Goal: Communication & Community: Answer question/provide support

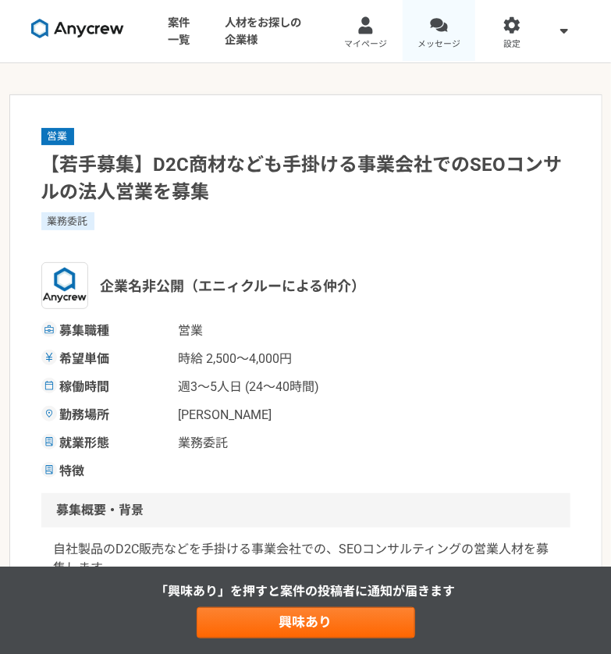
click at [444, 28] on div at bounding box center [439, 25] width 18 height 18
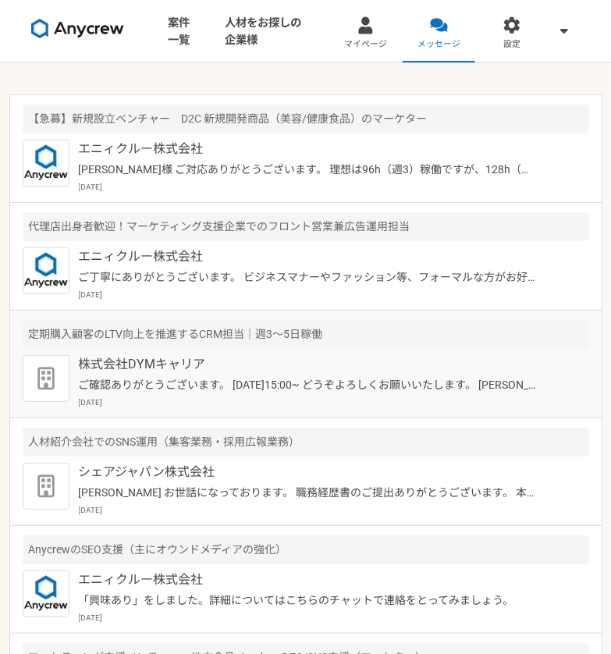
click at [357, 387] on p "ご確認ありがとうございます。 [DATE]15:00~ どうぞよろしくお願いいたします。 [PERSON_NAME]" at bounding box center [309, 385] width 460 height 16
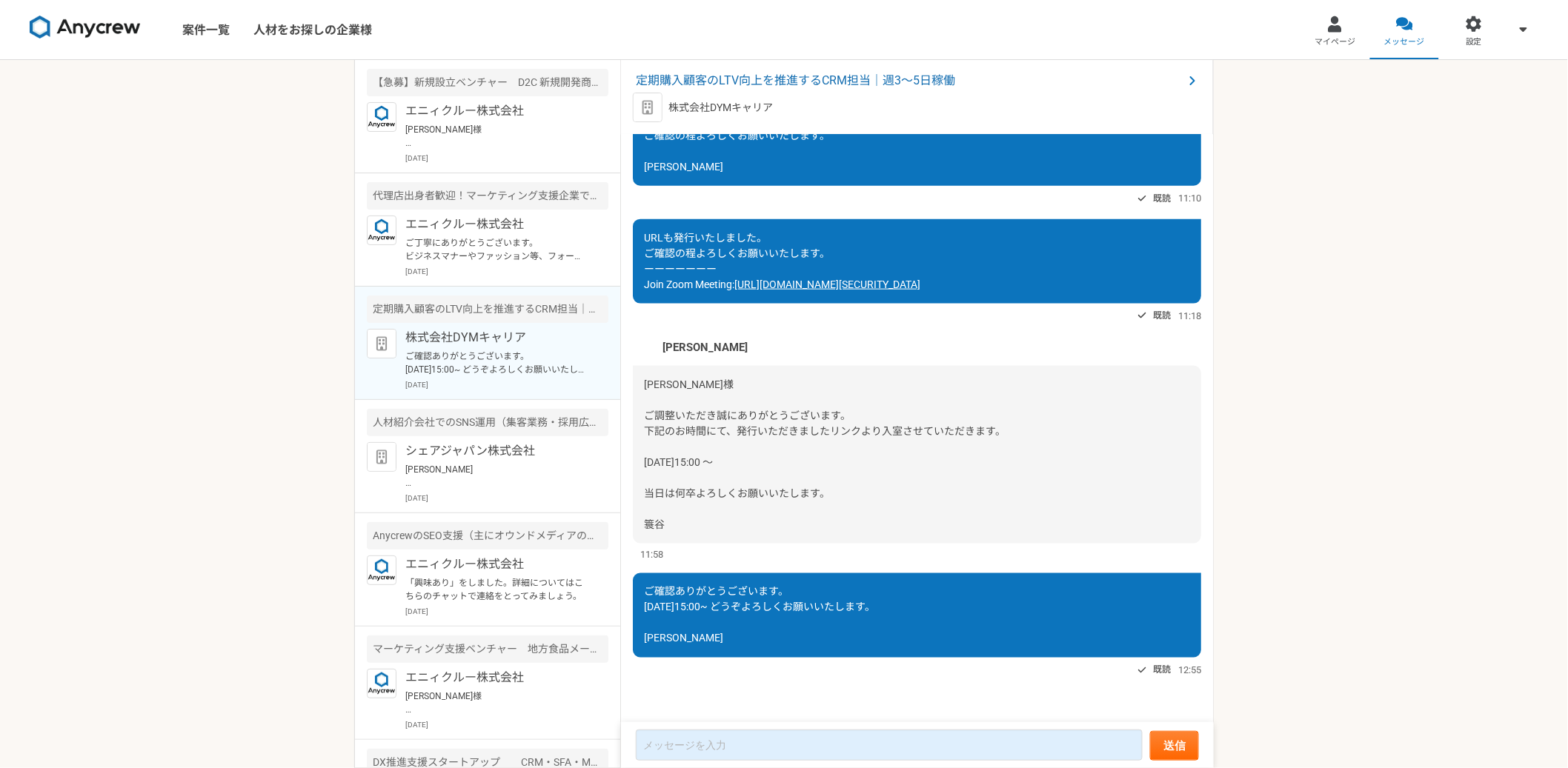
scroll to position [744, 0]
